Goal: Task Accomplishment & Management: Use online tool/utility

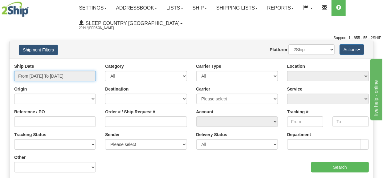
click at [39, 75] on input "From 08/19/2025 To 08/20/2025" at bounding box center [55, 76] width 82 height 10
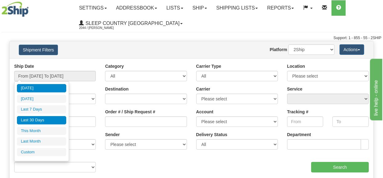
click at [50, 118] on li "Last 30 Days" at bounding box center [41, 120] width 49 height 8
type input "From 07/22/2025 To 08/20/2025"
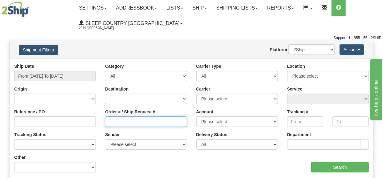
click at [130, 121] on input "Order # / Ship Request #" at bounding box center [146, 121] width 82 height 10
paste input "9000H922764"
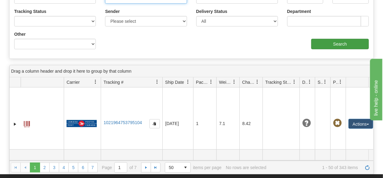
type input "9000H922764"
click at [335, 48] on input "Search" at bounding box center [340, 44] width 58 height 10
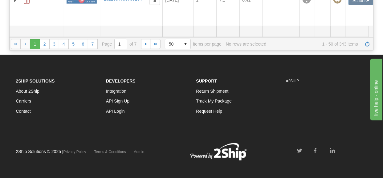
scroll to position [31, 0]
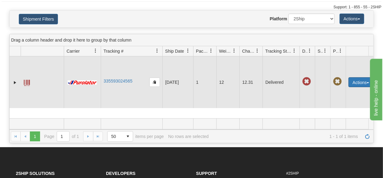
click at [357, 87] on button "Actions" at bounding box center [360, 82] width 25 height 10
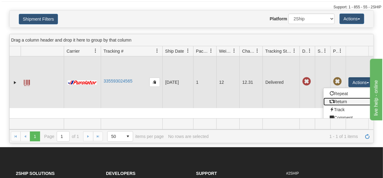
click at [342, 106] on link "Return" at bounding box center [347, 102] width 49 height 8
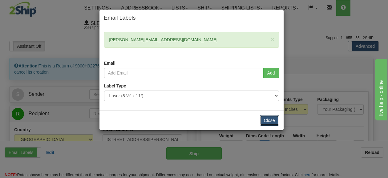
click at [272, 118] on button "Close" at bounding box center [269, 120] width 19 height 10
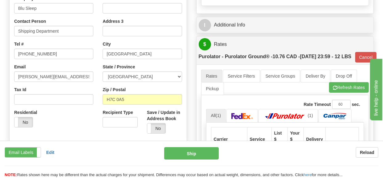
scroll to position [92, 0]
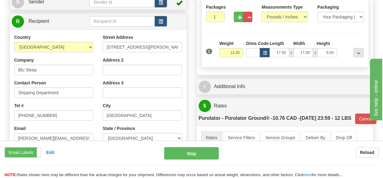
drag, startPoint x: 396, startPoint y: 126, endPoint x: 419, endPoint y: 129, distance: 23.1
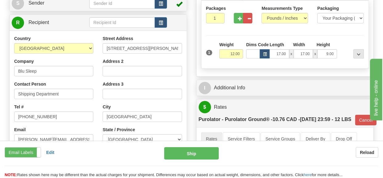
scroll to position [0, 0]
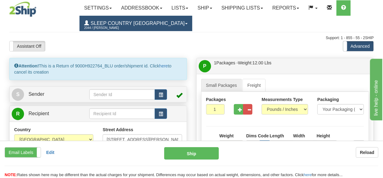
click at [91, 25] on span "2044 / [PERSON_NAME]" at bounding box center [107, 28] width 46 height 6
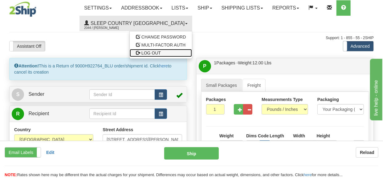
click at [141, 53] on span "LOG OUT" at bounding box center [150, 53] width 19 height 5
